Goal: Check status: Check status

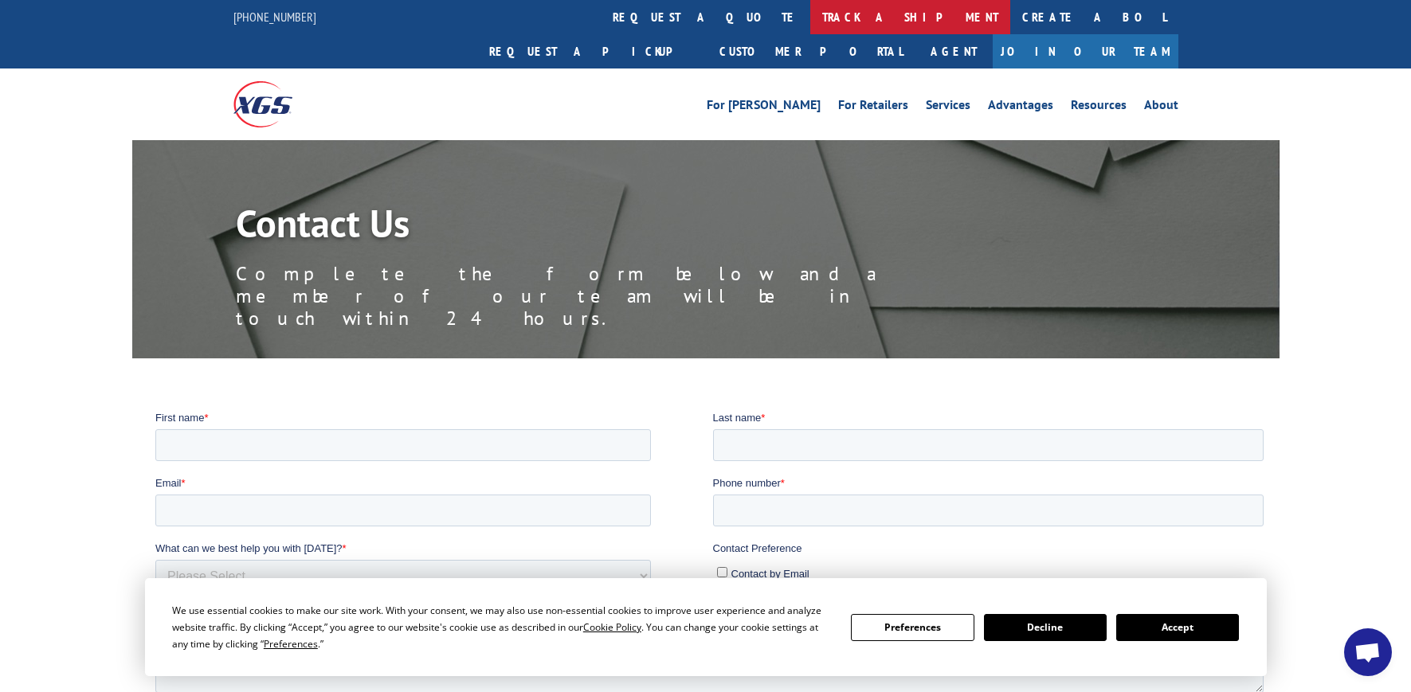
click at [810, 15] on link "track a shipment" at bounding box center [910, 17] width 200 height 34
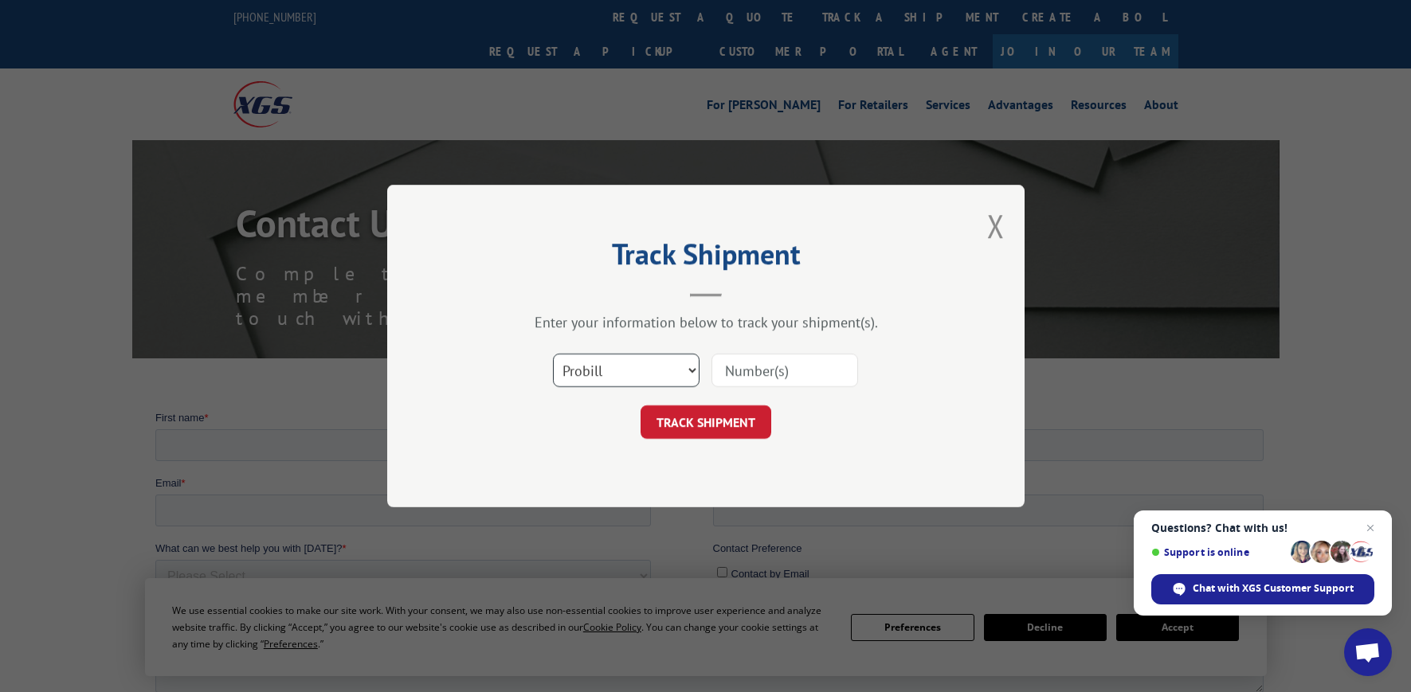
click at [693, 372] on select "Select category... Probill BOL PO" at bounding box center [626, 370] width 147 height 33
select select "bol"
click at [553, 354] on select "Select category... Probill BOL PO" at bounding box center [626, 370] width 147 height 33
click at [735, 372] on input at bounding box center [785, 370] width 147 height 33
type input "27548C"
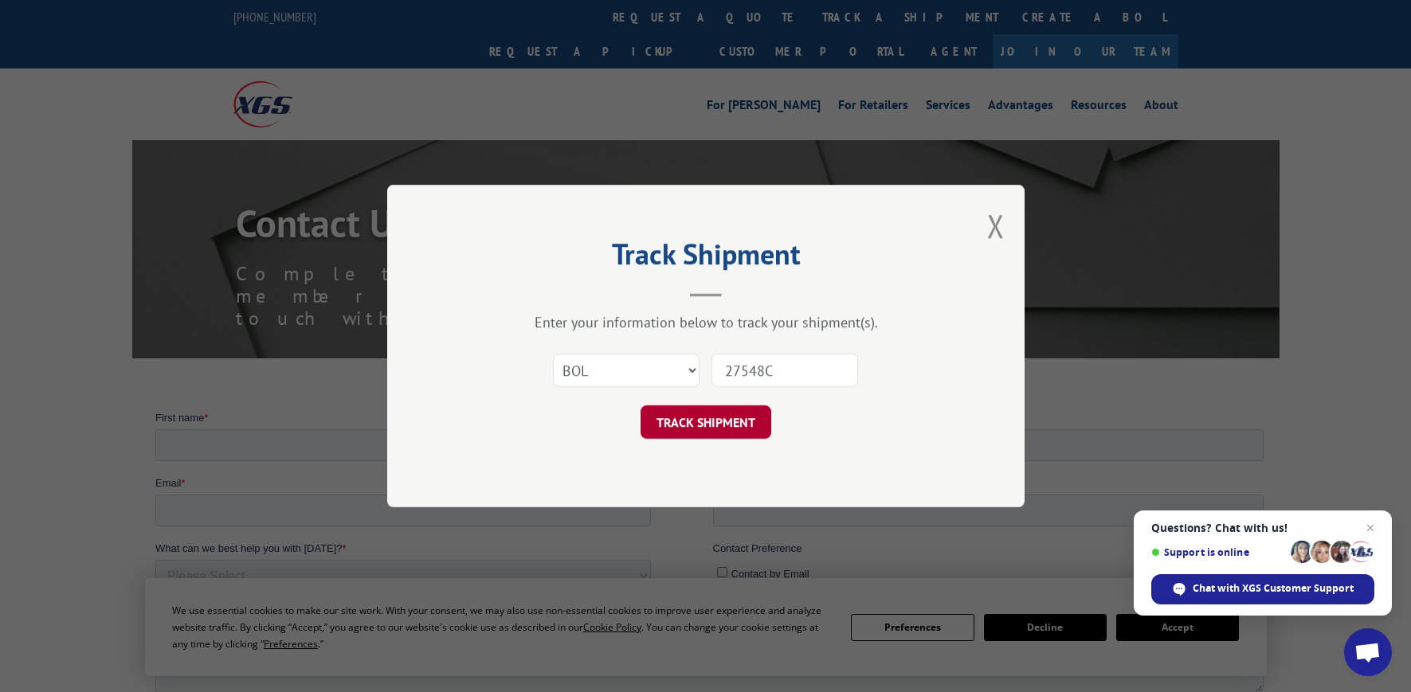
click at [707, 415] on button "TRACK SHIPMENT" at bounding box center [706, 422] width 131 height 33
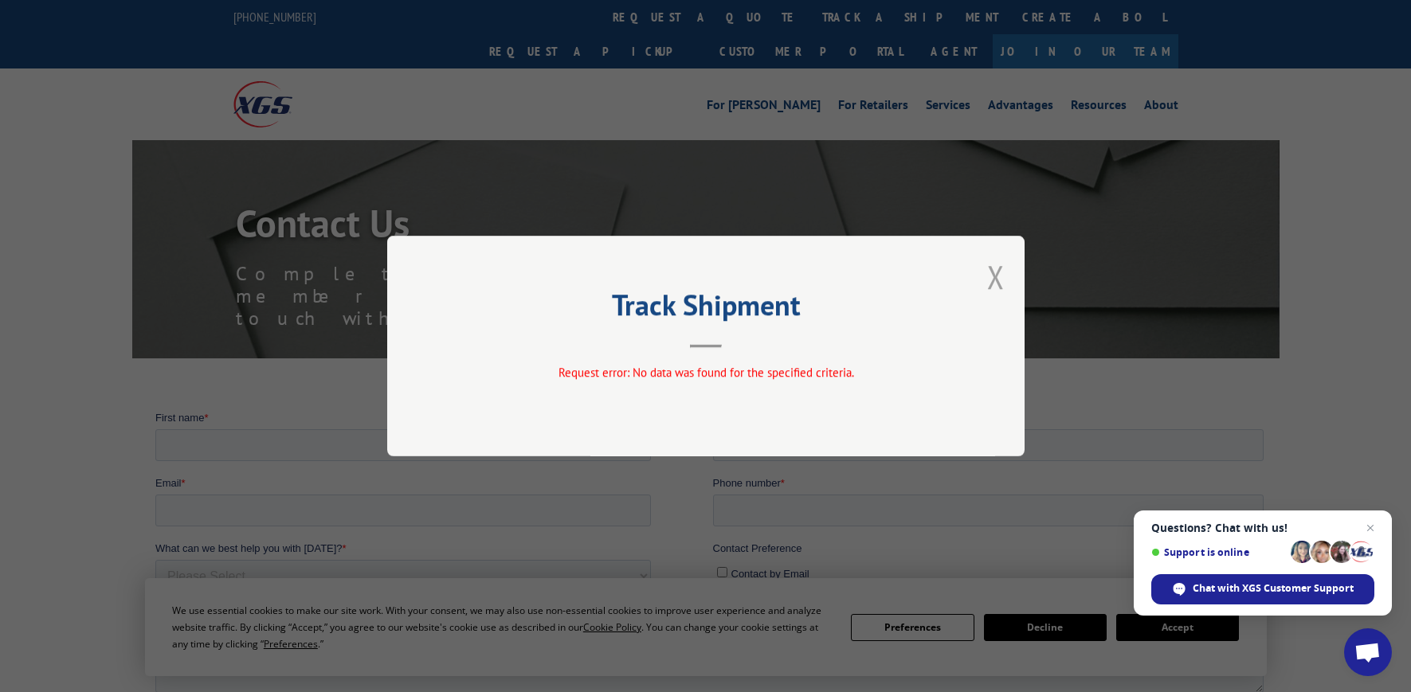
click at [994, 273] on button "Close modal" at bounding box center [996, 277] width 18 height 42
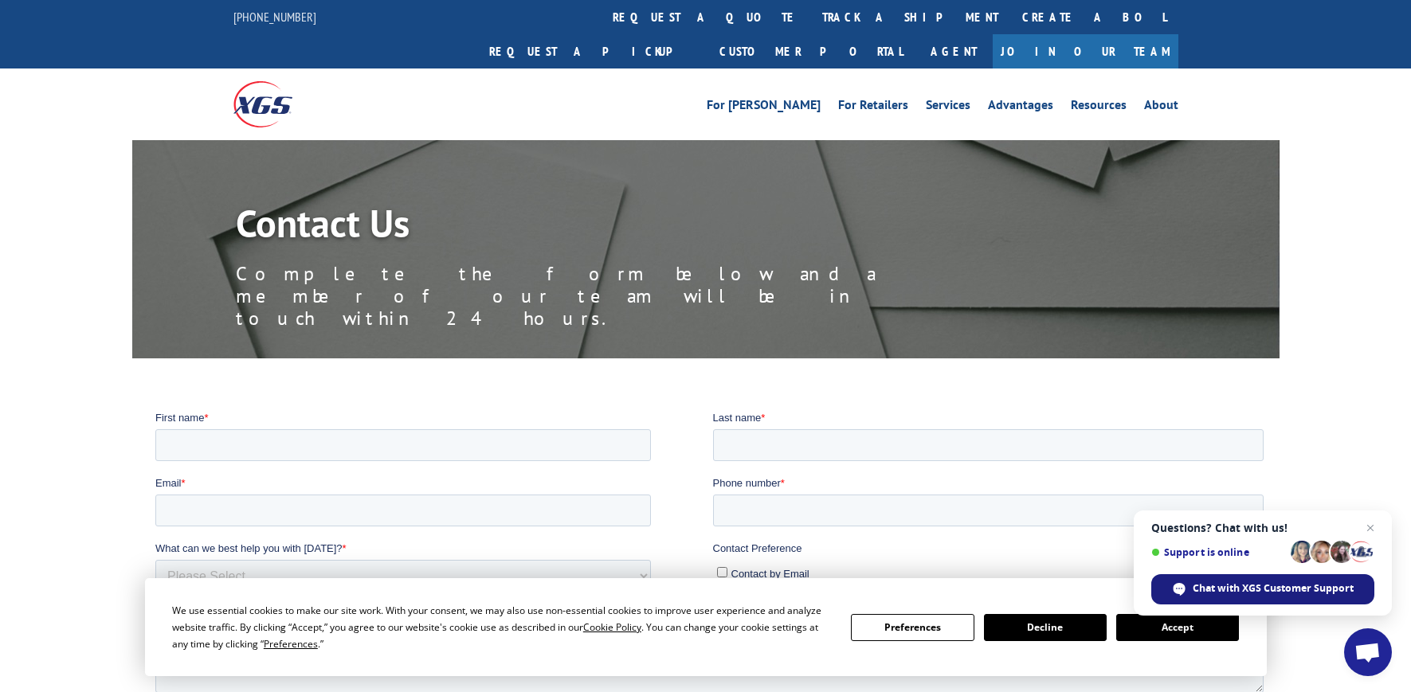
click at [1259, 586] on span "Chat with XGS Customer Support" at bounding box center [1273, 589] width 161 height 14
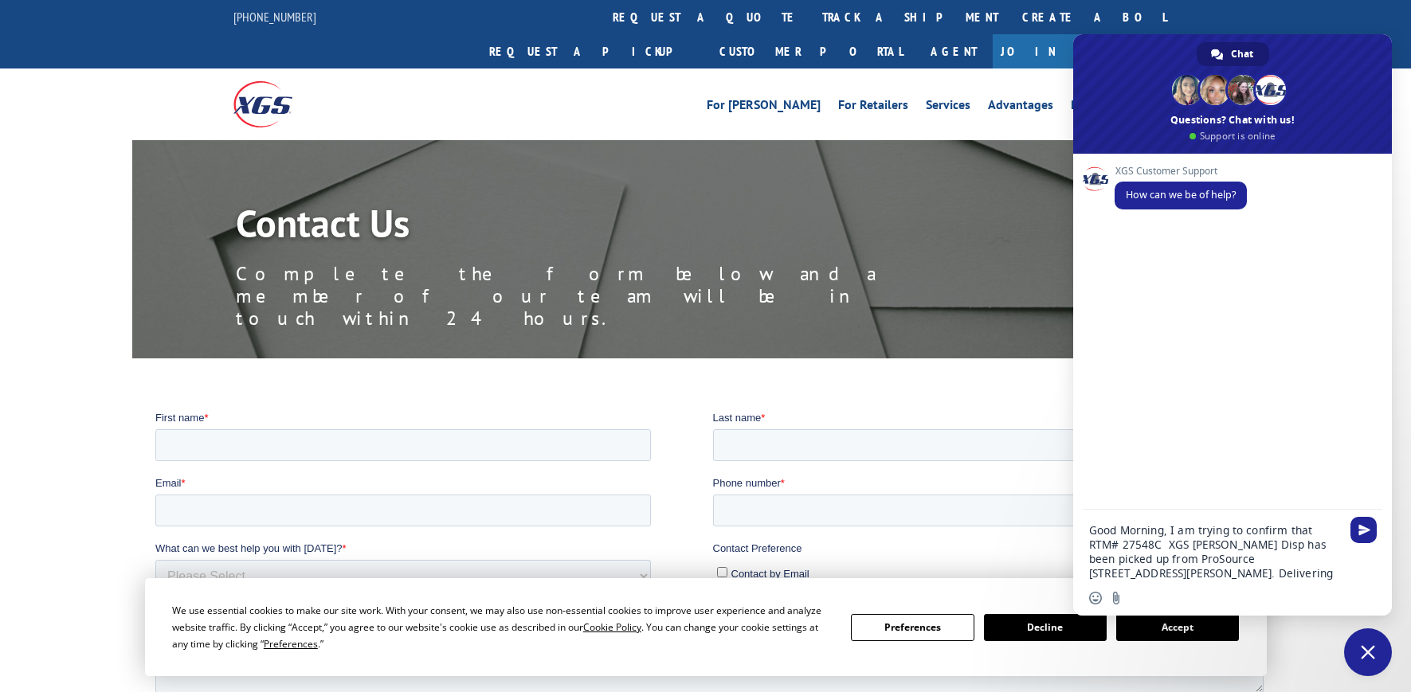
click at [1269, 575] on textarea "Good Morning, I am trying to confirm that RTM# 27548C XGS [PERSON_NAME] Disp ha…" at bounding box center [1215, 552] width 252 height 57
type textarea "Good Morning, I am trying to confirm that RTM# 27548C XGS [PERSON_NAME] Disp ha…"
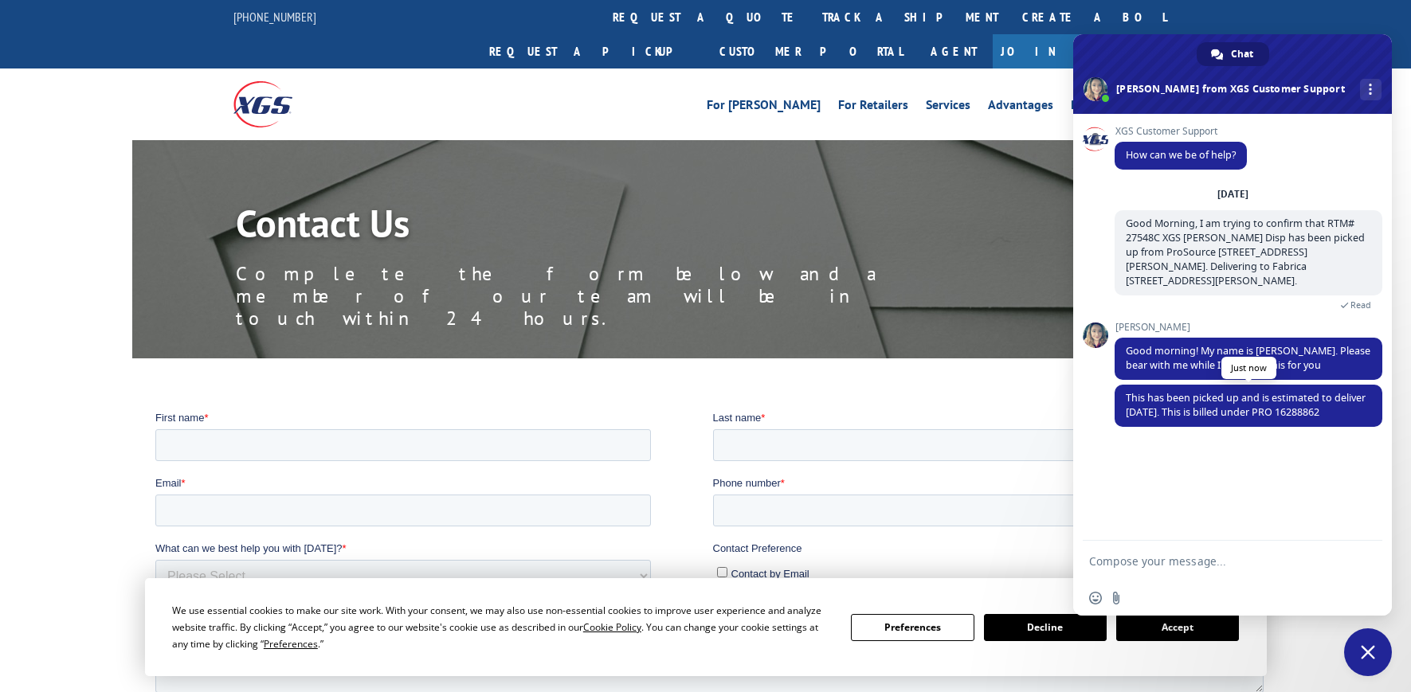
drag, startPoint x: 1363, startPoint y: 410, endPoint x: 1317, endPoint y: 414, distance: 46.4
click at [1317, 414] on span "This has been picked up and is estimated to deliver [DATE]. This is billed unde…" at bounding box center [1249, 406] width 268 height 42
copy span "16288862"
click at [1181, 555] on textarea "Compose your message..." at bounding box center [1215, 562] width 252 height 14
type textarea "Thank you [PERSON_NAME]! Have a nice day."
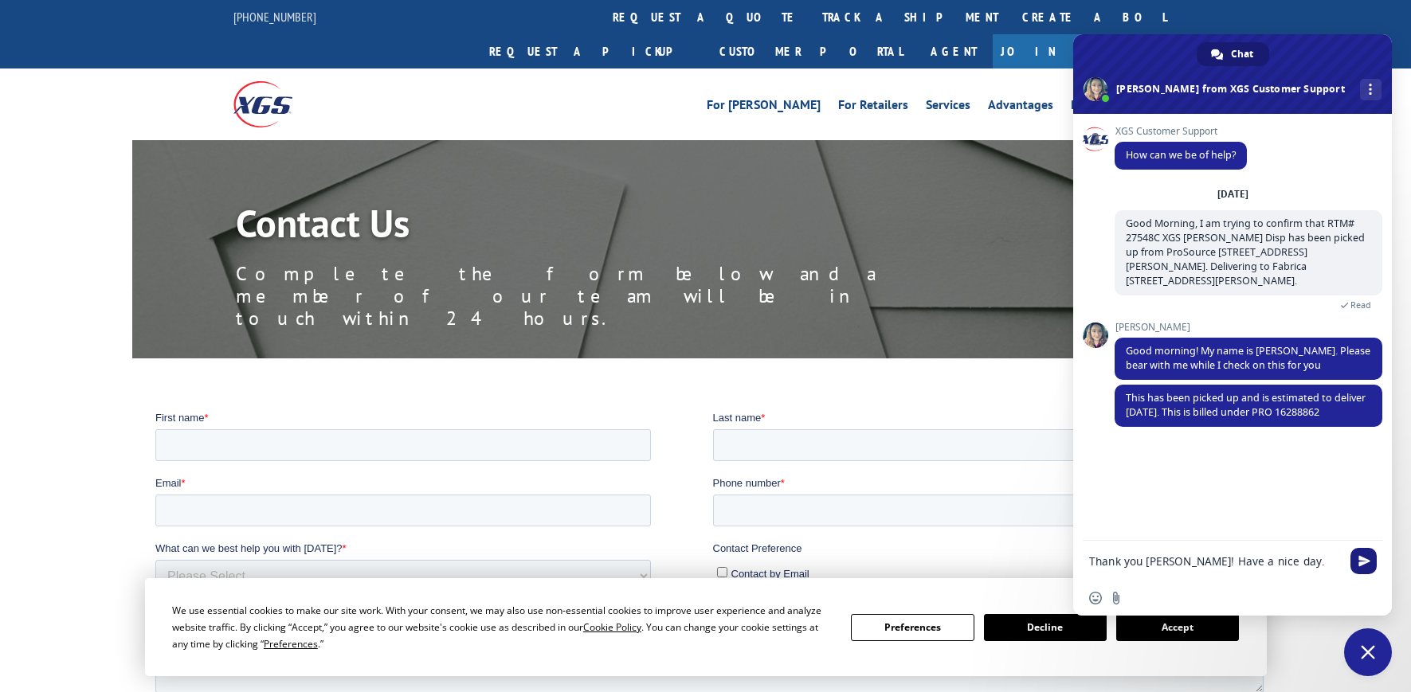
click at [1368, 560] on span "Send" at bounding box center [1365, 561] width 12 height 12
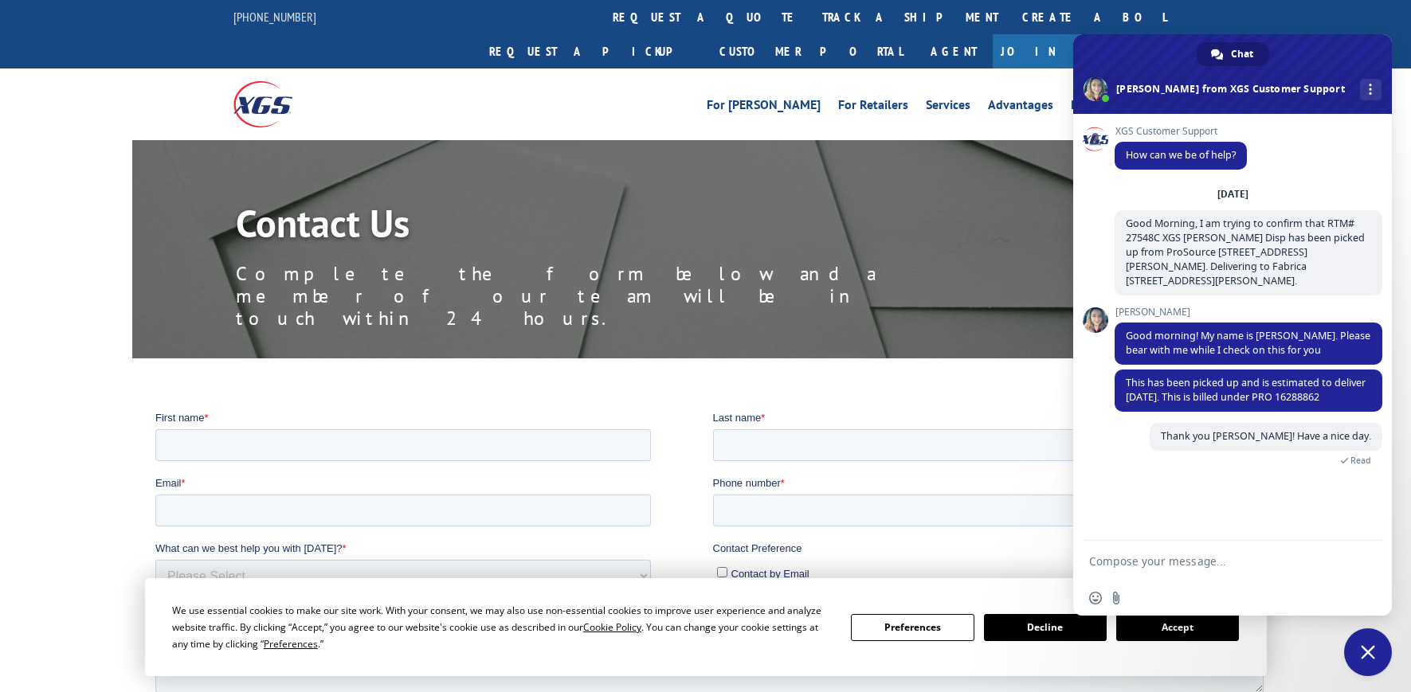
click at [1370, 654] on span "Close chat" at bounding box center [1368, 652] width 14 height 14
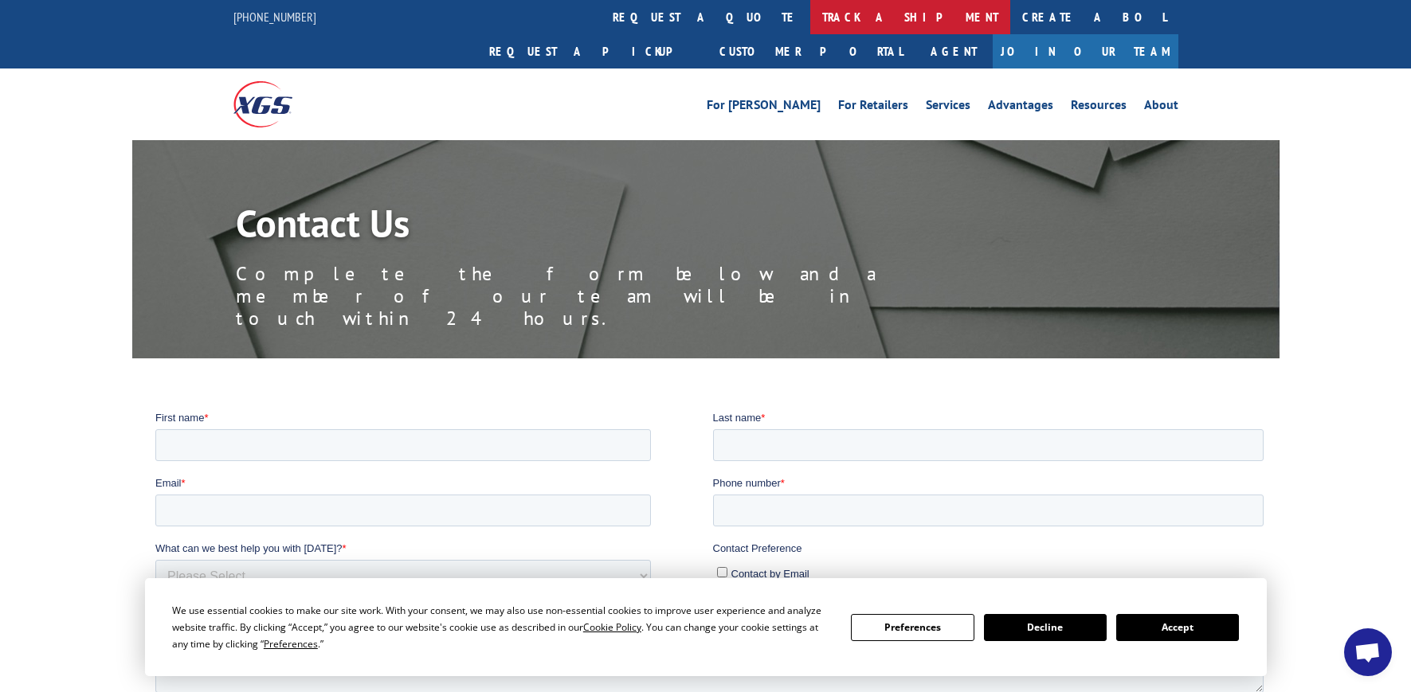
click at [810, 19] on link "track a shipment" at bounding box center [910, 17] width 200 height 34
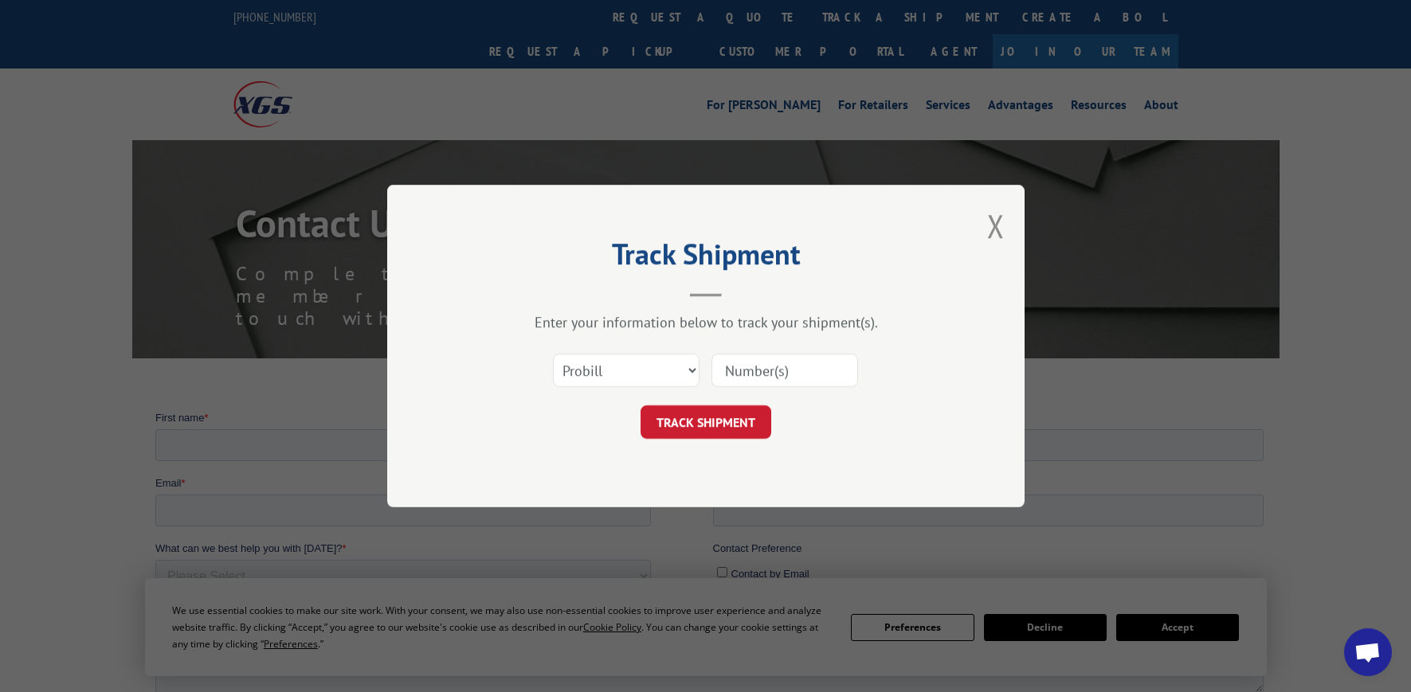
click at [778, 371] on input at bounding box center [785, 370] width 147 height 33
paste input "16288862"
type input "16288862"
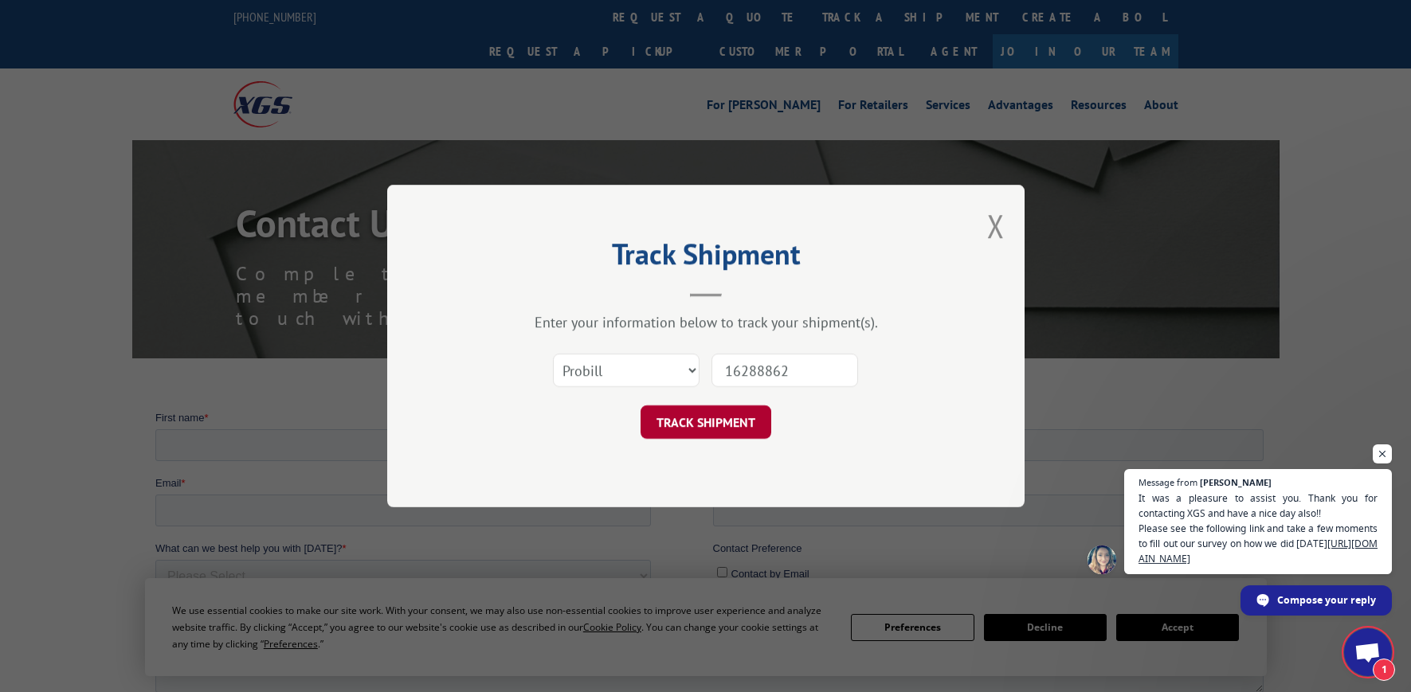
click at [719, 425] on button "TRACK SHIPMENT" at bounding box center [706, 422] width 131 height 33
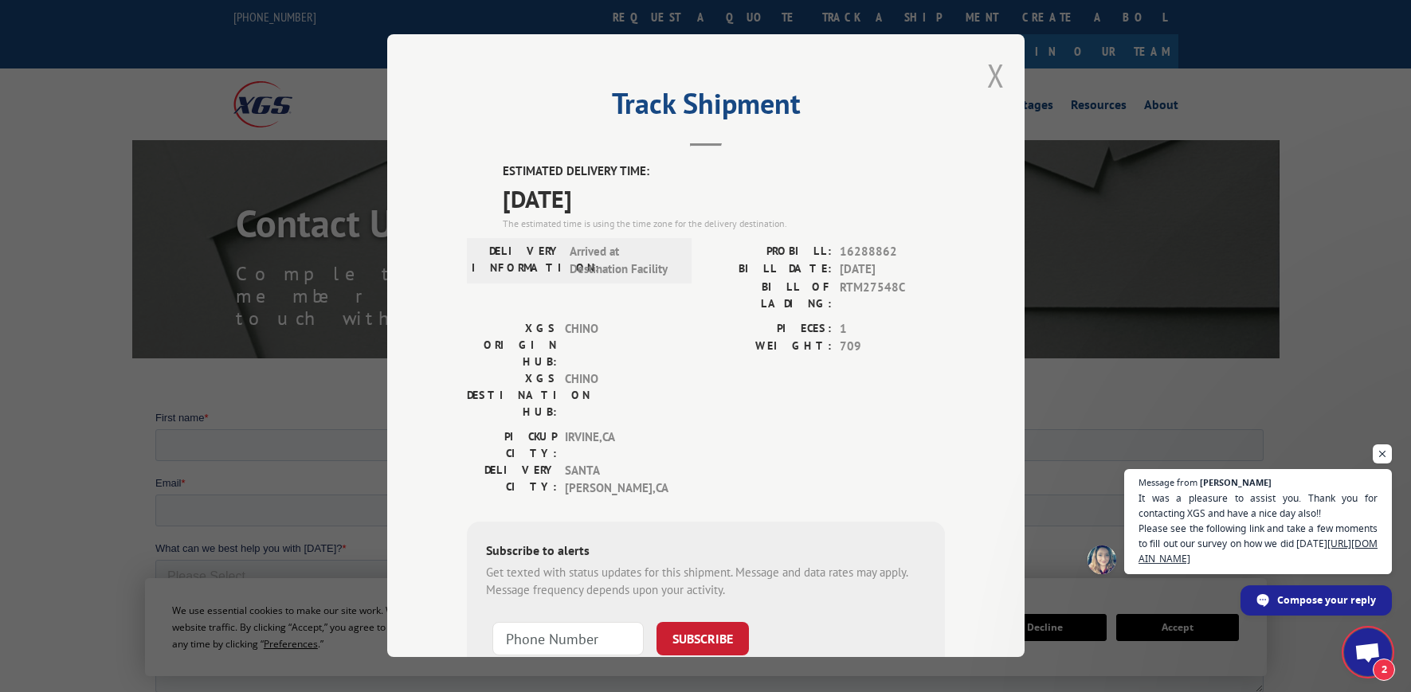
click at [989, 75] on button "Close modal" at bounding box center [996, 75] width 18 height 42
